Goal: Task Accomplishment & Management: Manage account settings

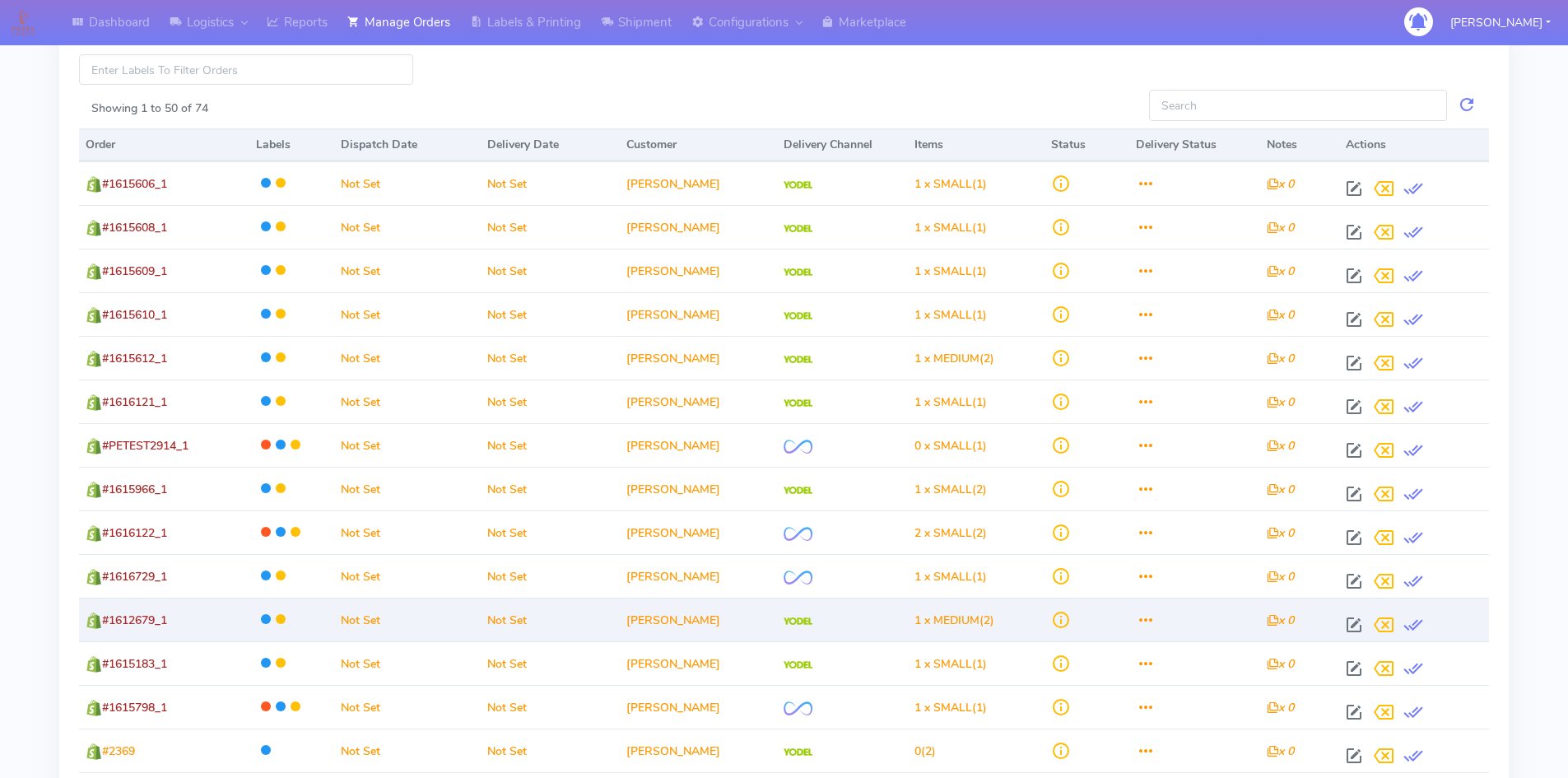
scroll to position [494, 0]
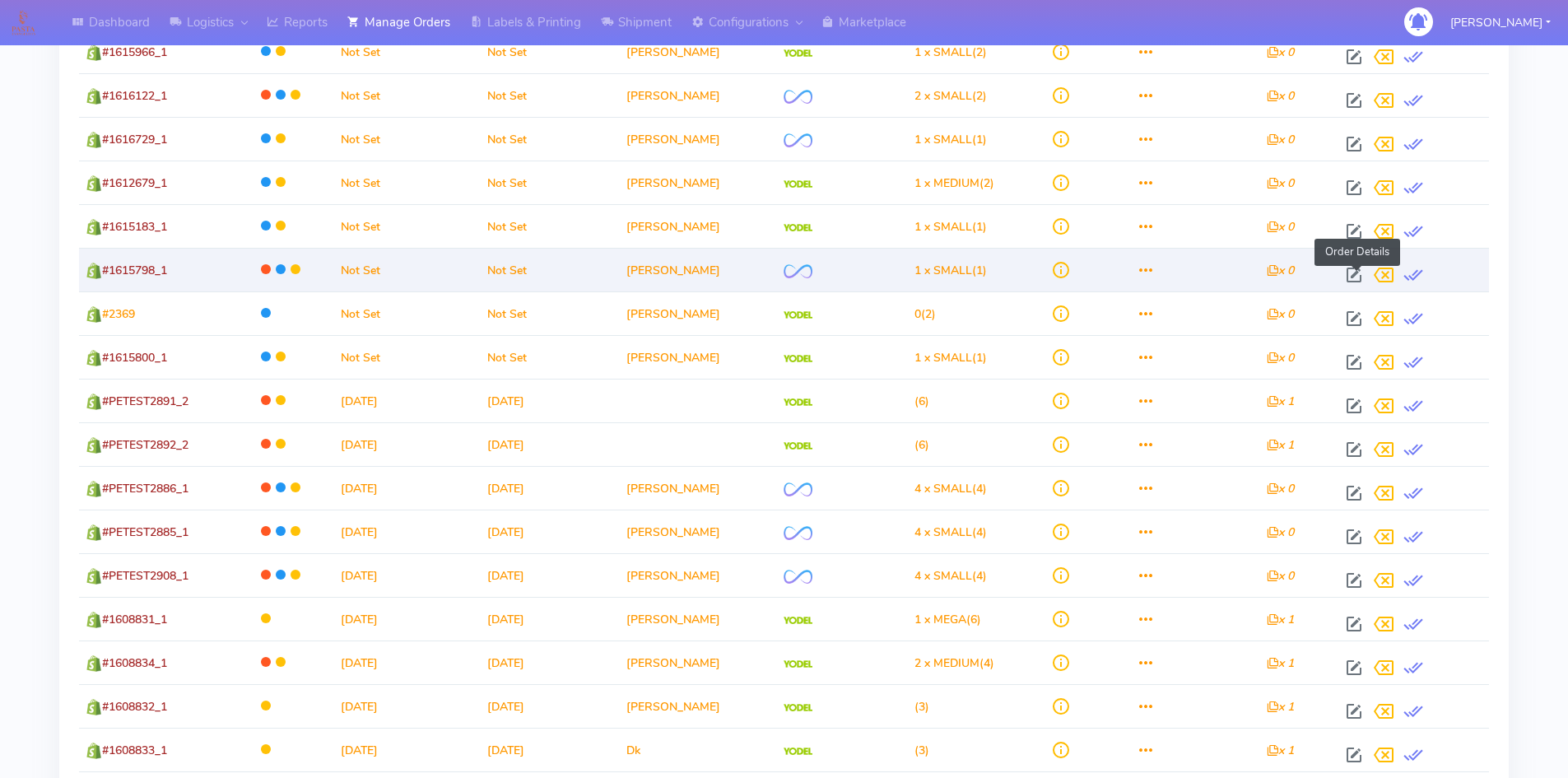
click at [1355, 272] on span at bounding box center [1354, 279] width 29 height 16
select select "2"
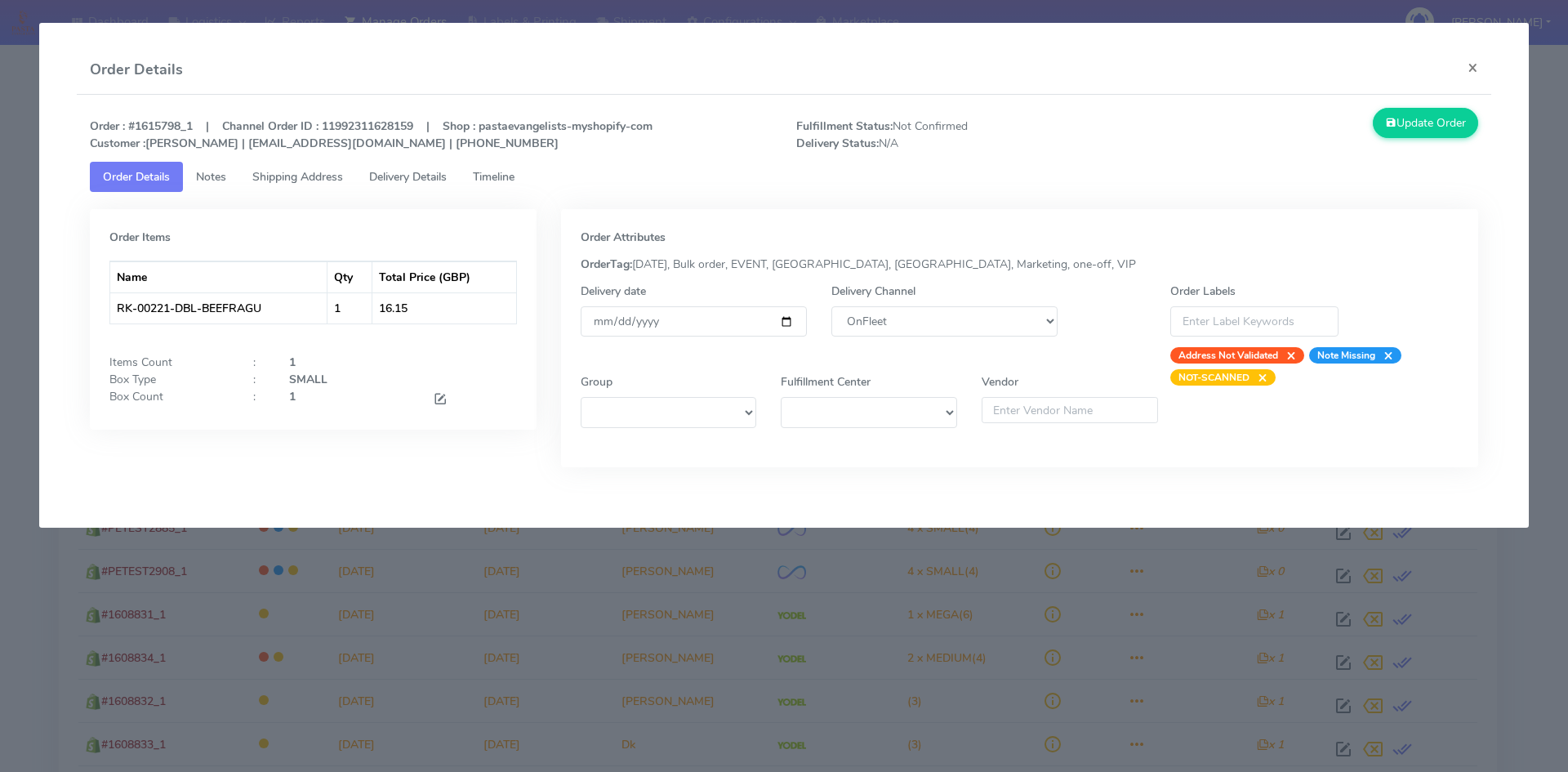
click at [223, 178] on span "Notes" at bounding box center [211, 177] width 30 height 16
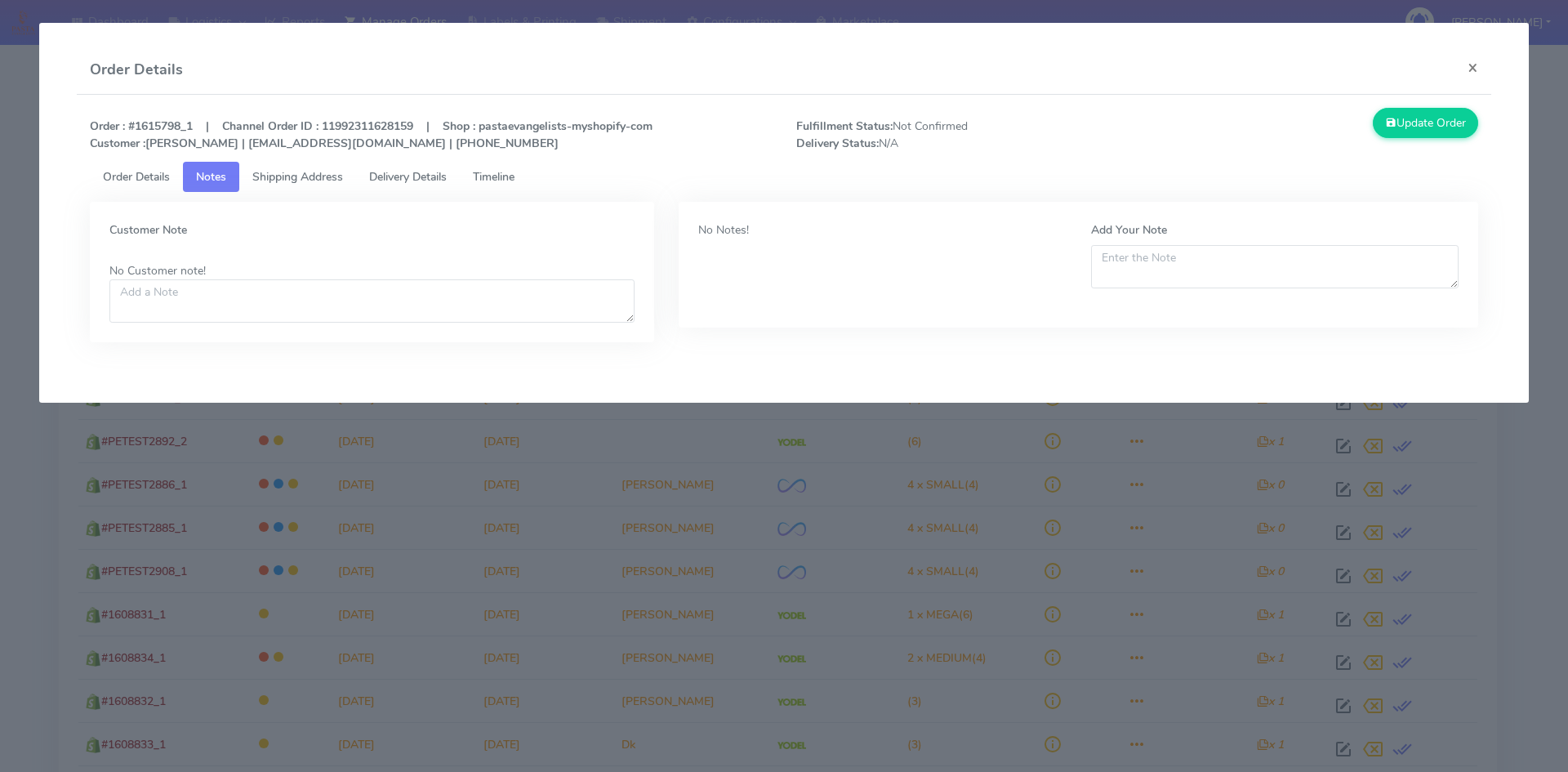
click at [317, 181] on span "Shipping Address" at bounding box center [297, 177] width 90 height 16
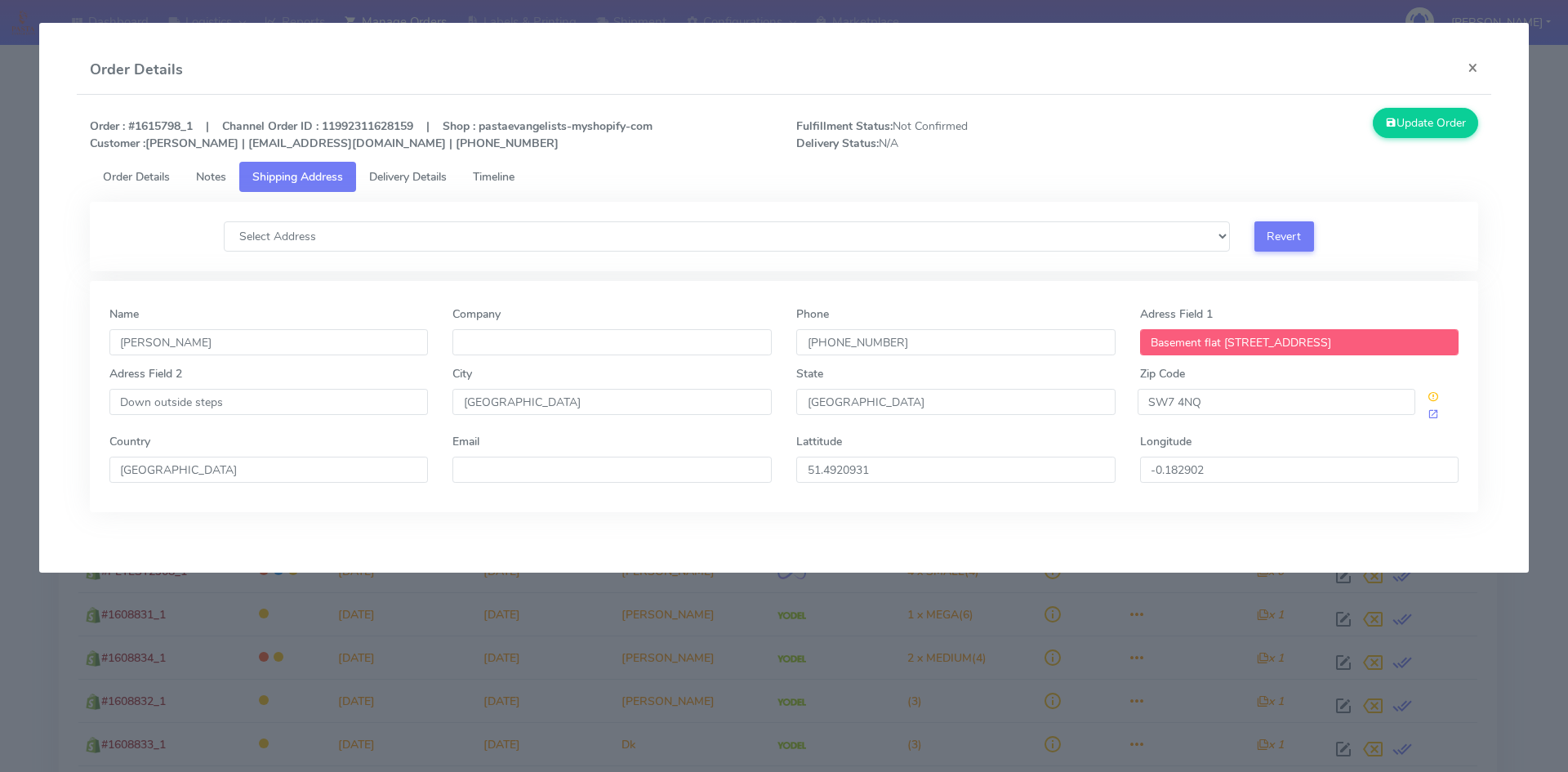
click at [408, 183] on span "Delivery Details" at bounding box center [408, 177] width 78 height 16
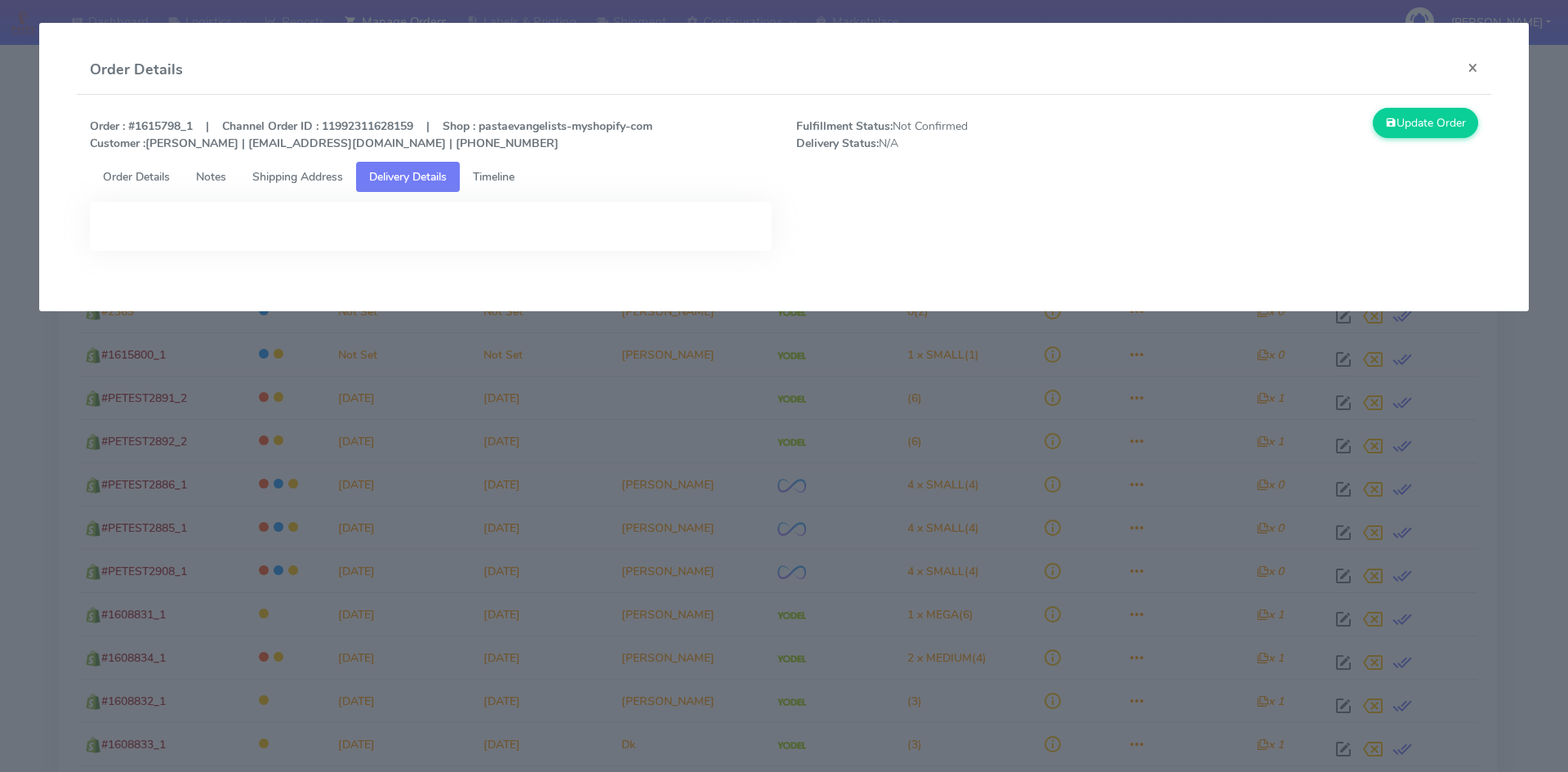
click at [525, 177] on link "Timeline" at bounding box center [493, 177] width 68 height 30
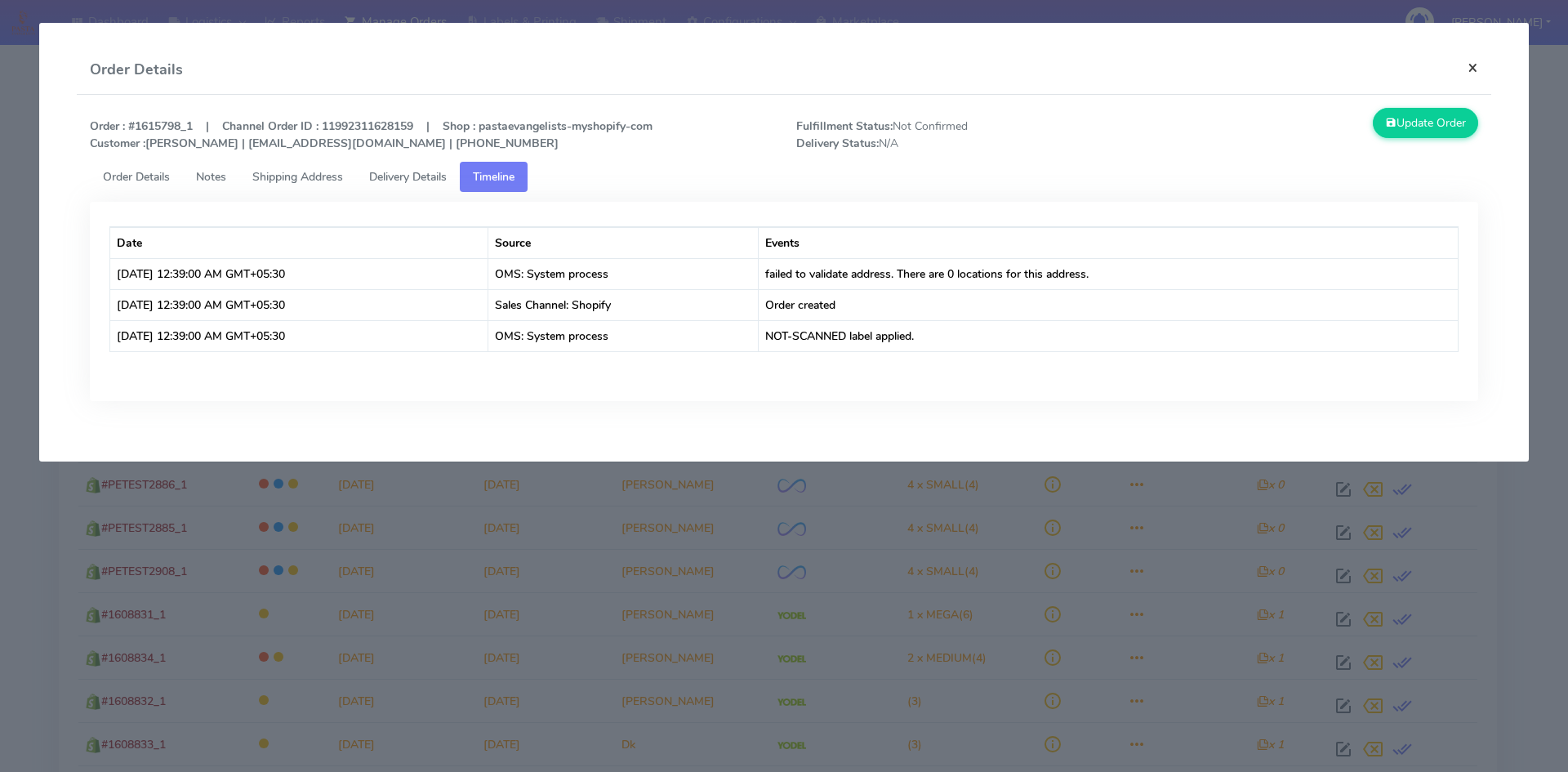
click at [1471, 70] on button "×" at bounding box center [1473, 67] width 37 height 44
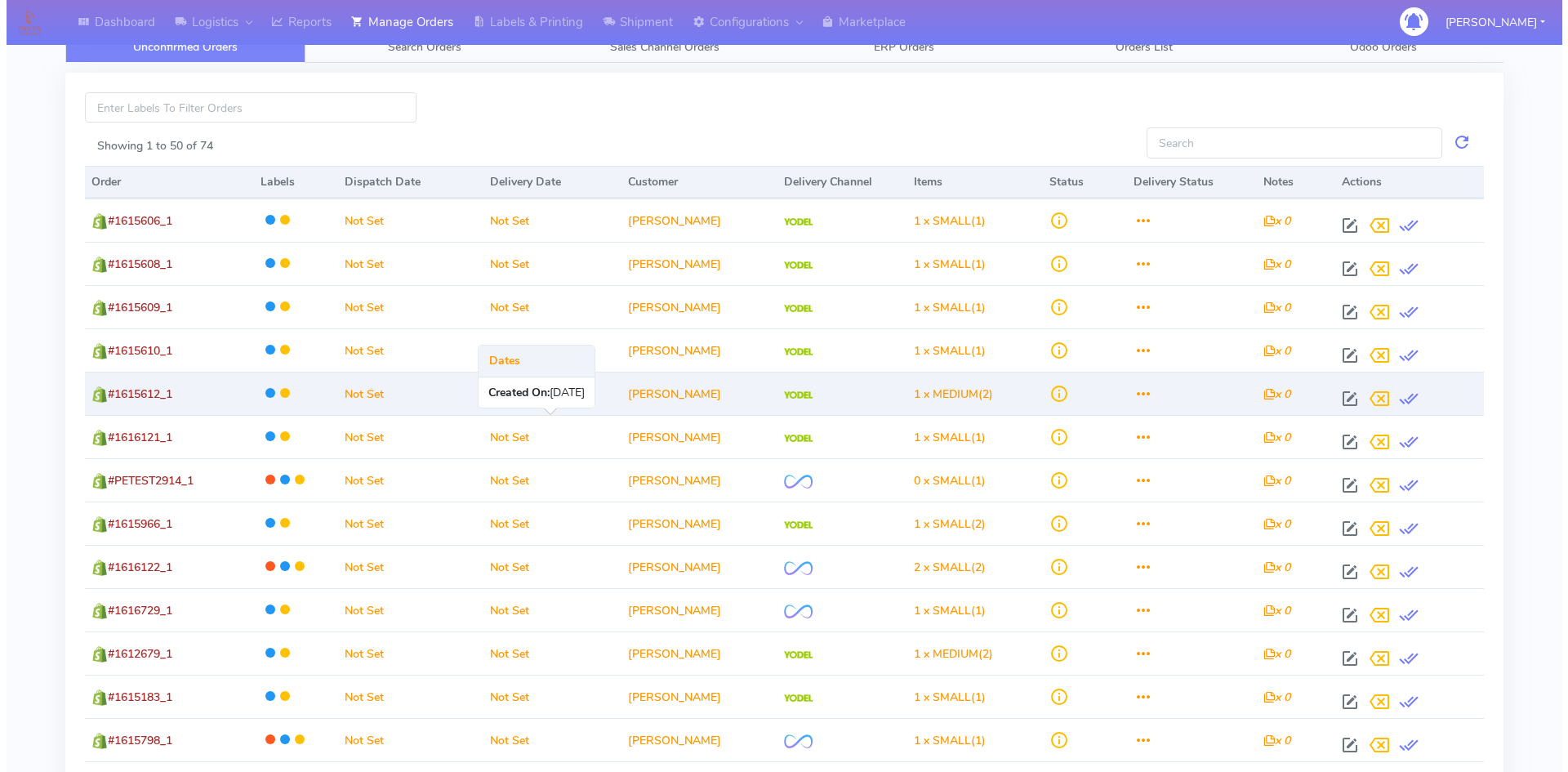
scroll to position [0, 0]
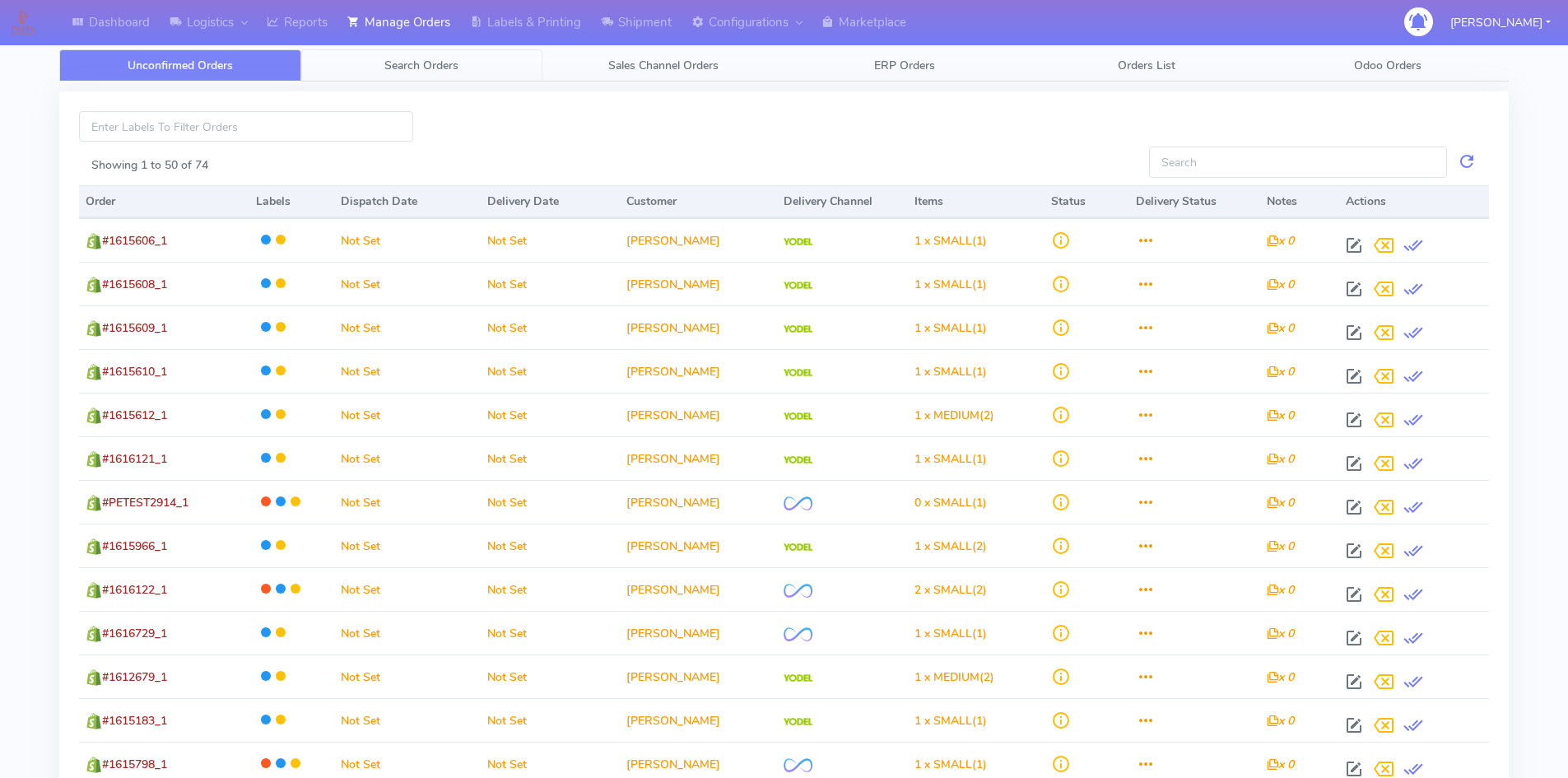
click at [465, 52] on link "Search Orders" at bounding box center [422, 65] width 242 height 32
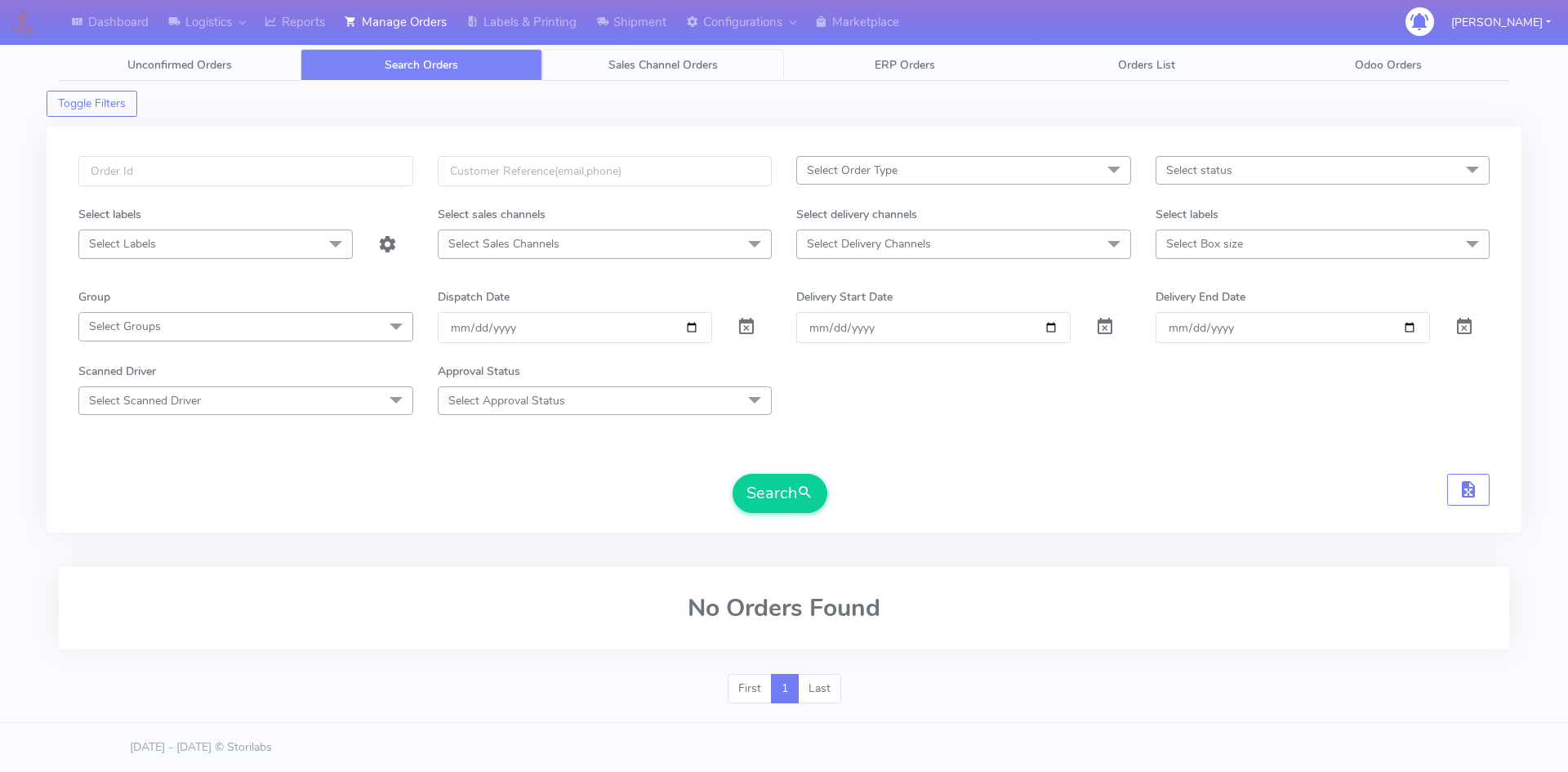
click at [682, 69] on span "Sales Channel Orders" at bounding box center [663, 65] width 110 height 16
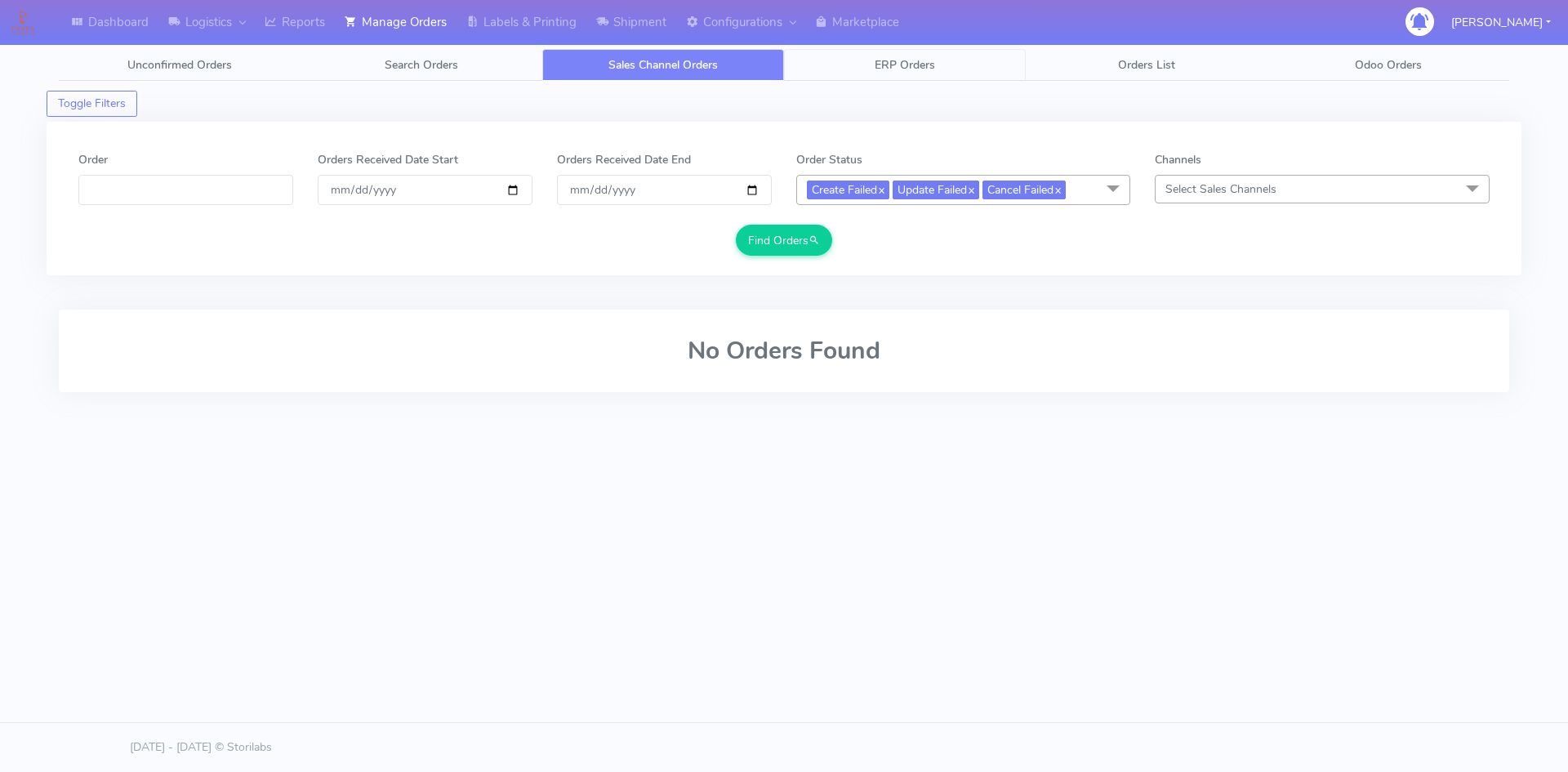
click at [903, 76] on link "ERP Orders" at bounding box center [904, 64] width 242 height 32
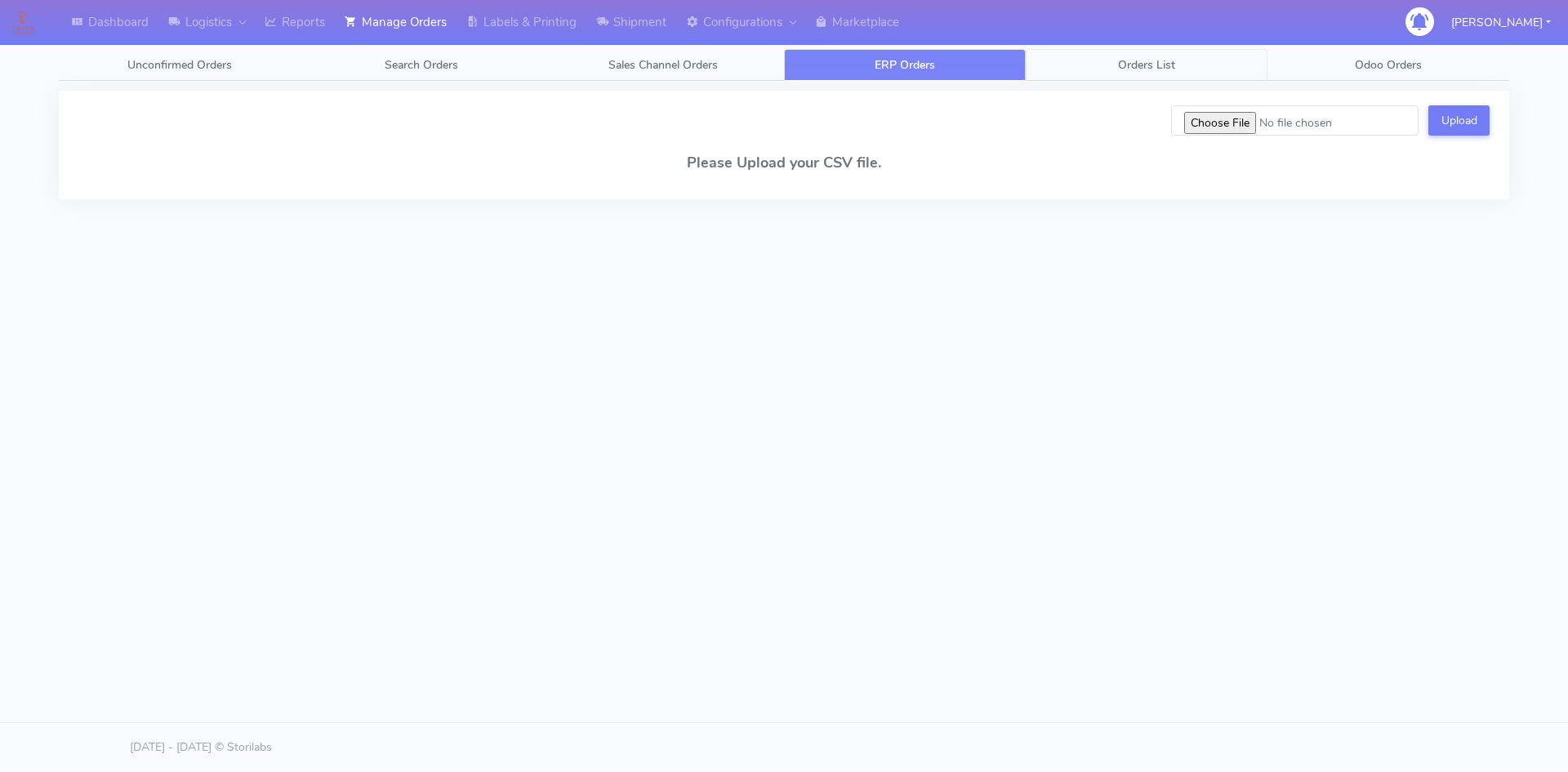
click at [1137, 62] on span "Orders List" at bounding box center [1146, 65] width 57 height 16
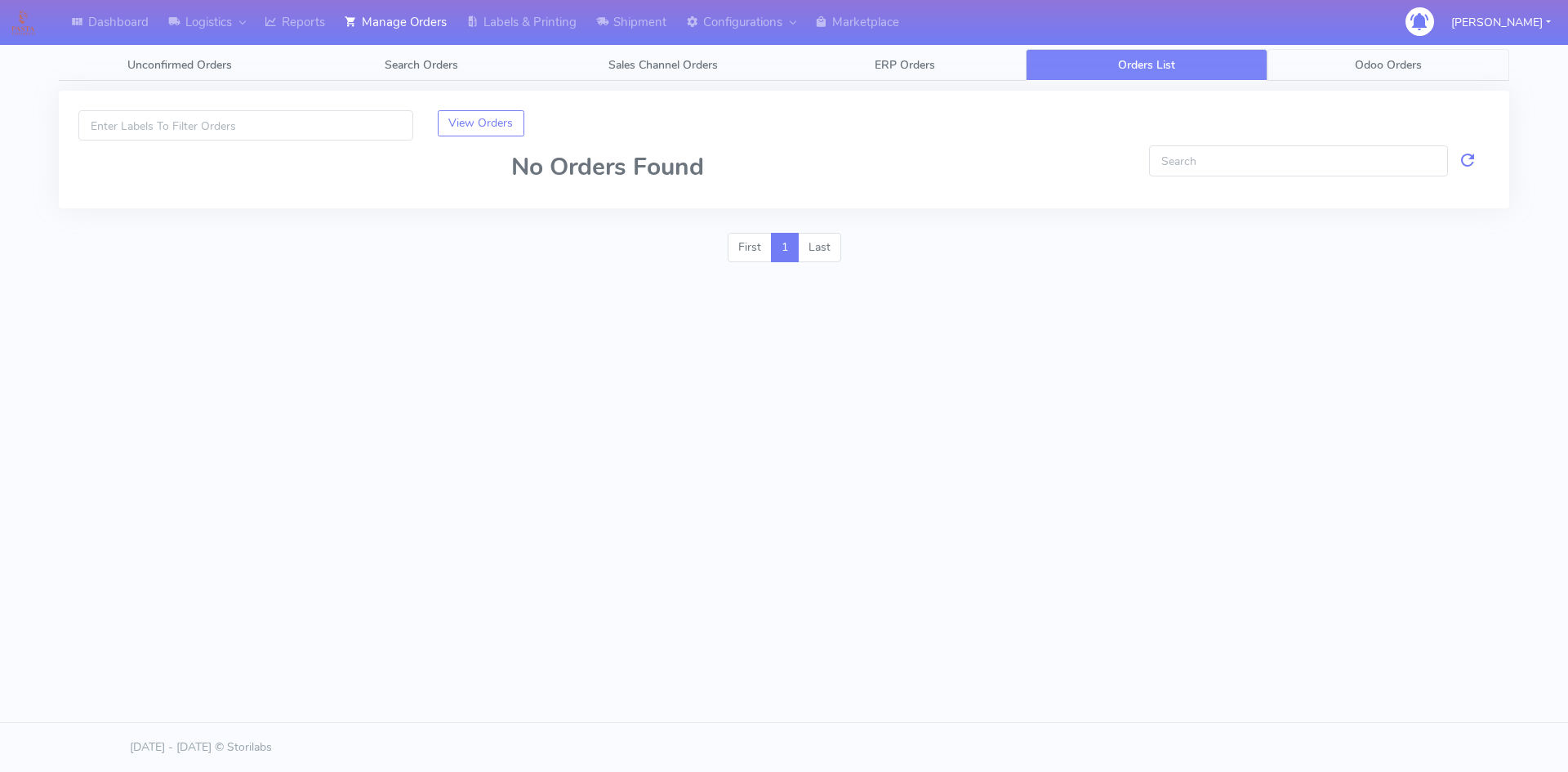
click at [1378, 59] on span "Odoo Orders" at bounding box center [1387, 65] width 67 height 16
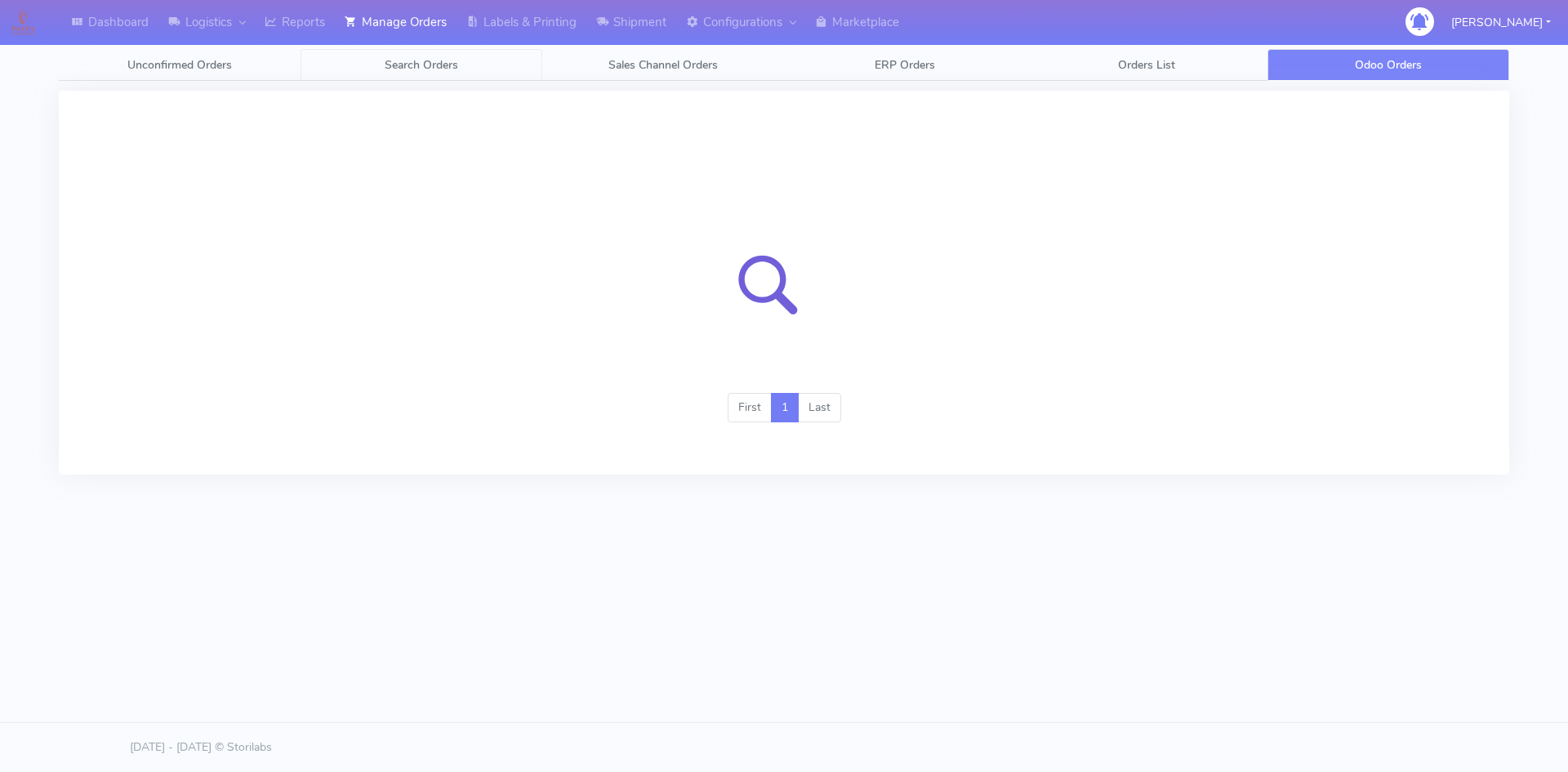
click at [433, 70] on span "Search Orders" at bounding box center [421, 65] width 74 height 16
